Goal: Task Accomplishment & Management: Complete application form

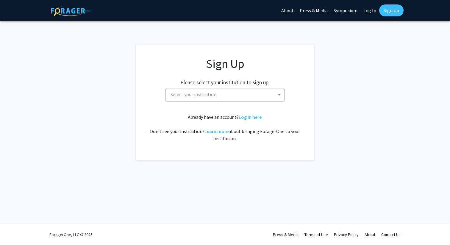
click at [249, 94] on span "Select your institution" at bounding box center [226, 94] width 116 height 12
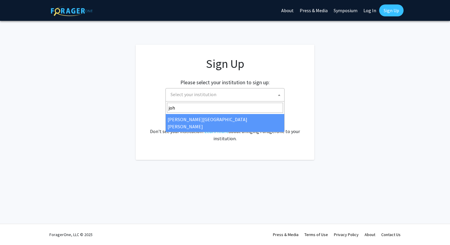
type input "joh"
select select "1"
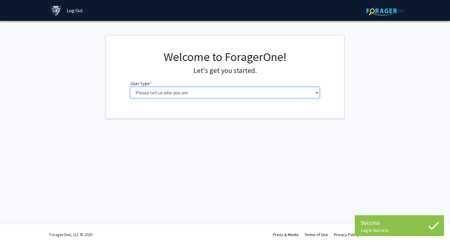
click at [219, 89] on select "Please tell us who you are Undergraduate Student Master's Student Doctoral Cand…" at bounding box center [224, 92] width 189 height 11
select select "2: masters"
click at [130, 87] on select "Please tell us who you are Undergraduate Student Master's Student Doctoral Cand…" at bounding box center [224, 92] width 189 height 11
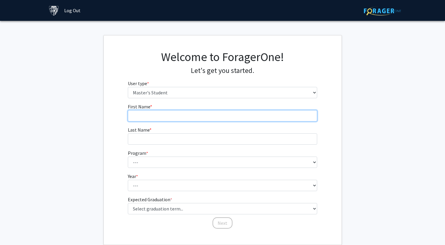
click at [209, 112] on input "First Name * required" at bounding box center [222, 115] width 189 height 11
click at [209, 113] on input "First Name * required" at bounding box center [222, 115] width 189 height 11
type input "[PERSON_NAME]"
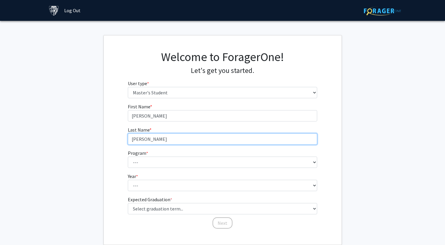
type input "[PERSON_NAME]"
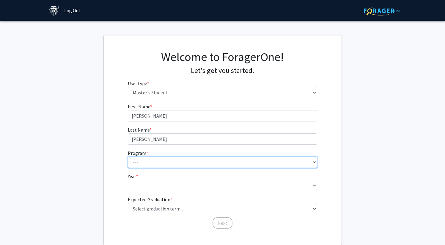
click at [238, 162] on select "--- Anatomy Education Applied and Computational Mathematics Applied Biomedical …" at bounding box center [222, 161] width 189 height 11
click at [128, 156] on select "--- Anatomy Education Applied and Computational Mathematics Applied Biomedical …" at bounding box center [222, 161] width 189 height 11
click at [222, 162] on select "--- Anatomy Education Applied and Computational Mathematics Applied Biomedical …" at bounding box center [222, 161] width 189 height 11
select select "96: 81"
click at [128, 156] on select "--- Anatomy Education Applied and Computational Mathematics Applied Biomedical …" at bounding box center [222, 161] width 189 height 11
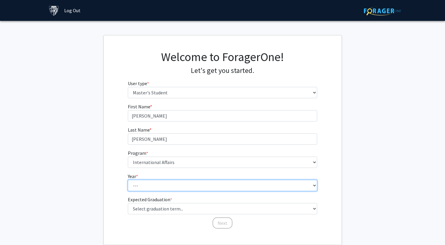
click at [180, 189] on select "--- First Year Second Year" at bounding box center [222, 185] width 189 height 11
select select "1: first_year"
click at [128, 180] on select "--- First Year Second Year" at bounding box center [222, 185] width 189 height 11
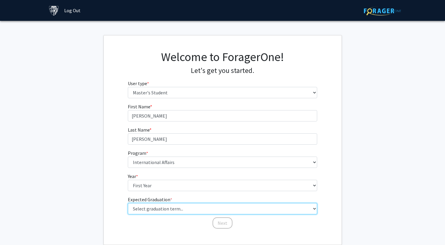
click at [179, 205] on select "Select graduation term... Spring 2025 Summer 2025 Fall 2025 Winter 2025 Spring …" at bounding box center [222, 208] width 189 height 11
select select "9: spring_2027"
click at [128, 203] on select "Select graduation term... Spring 2025 Summer 2025 Fall 2025 Winter 2025 Spring …" at bounding box center [222, 208] width 189 height 11
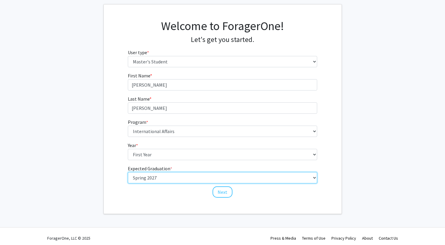
scroll to position [35, 0]
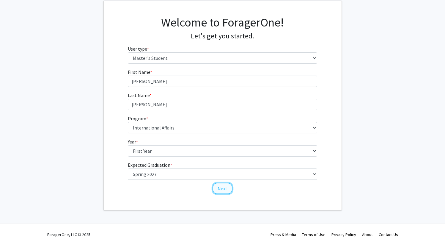
click at [226, 187] on button "Next" at bounding box center [223, 188] width 20 height 11
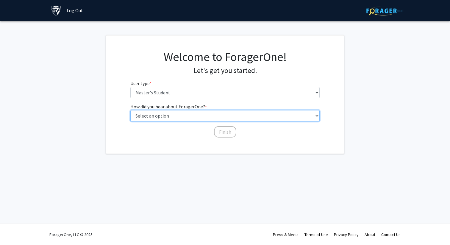
click at [185, 121] on select "Select an option Peer/student recommendation Faculty/staff recommendation Unive…" at bounding box center [224, 115] width 189 height 11
select select "3: university_website"
click at [130, 110] on select "Select an option Peer/student recommendation Faculty/staff recommendation Unive…" at bounding box center [224, 115] width 189 height 11
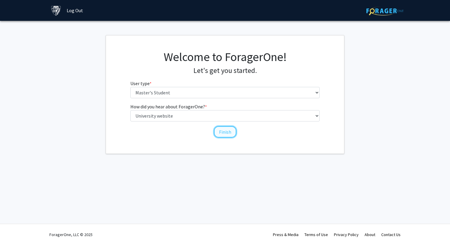
click at [221, 136] on button "Finish" at bounding box center [225, 131] width 22 height 11
